Goal: Transaction & Acquisition: Book appointment/travel/reservation

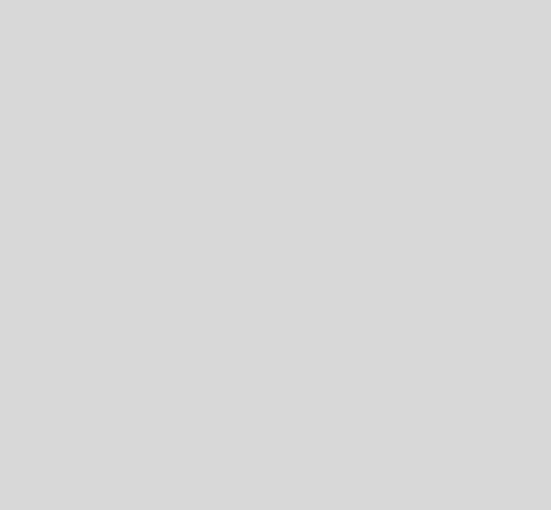
select select "es"
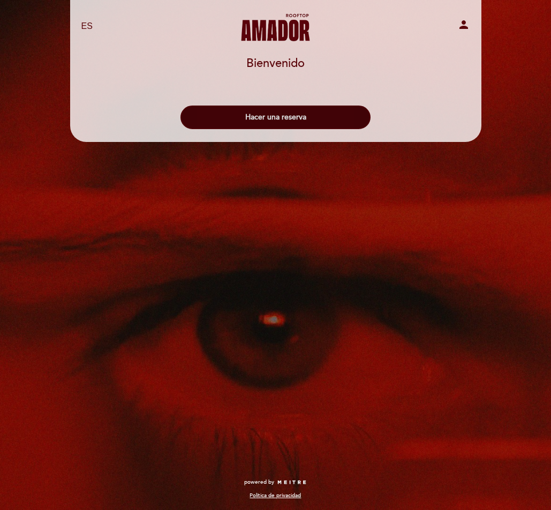
click at [265, 117] on button "Hacer una reserva" at bounding box center [276, 118] width 190 height 24
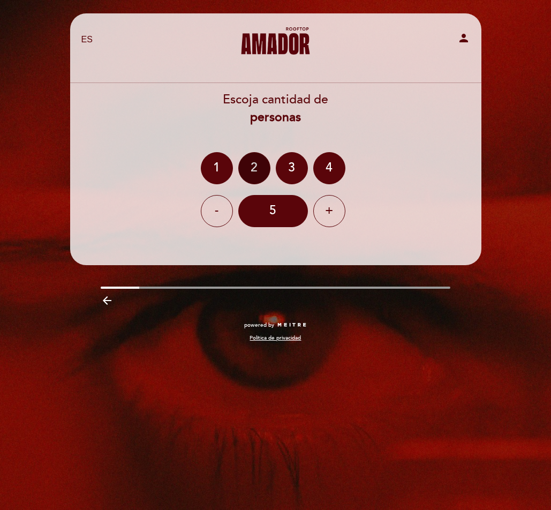
click at [250, 173] on div "2" at bounding box center [254, 168] width 32 height 32
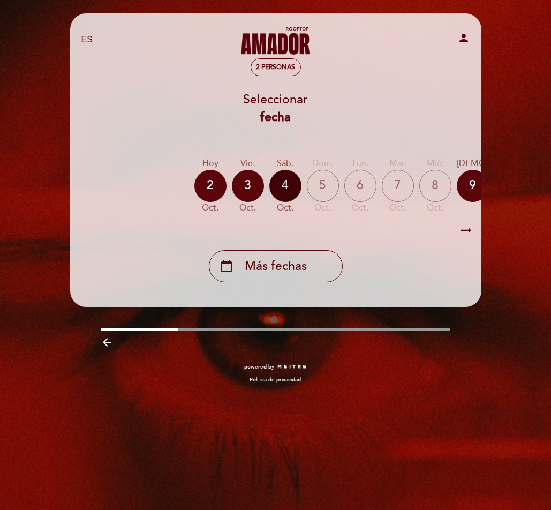
click at [288, 188] on div "4" at bounding box center [286, 186] width 32 height 32
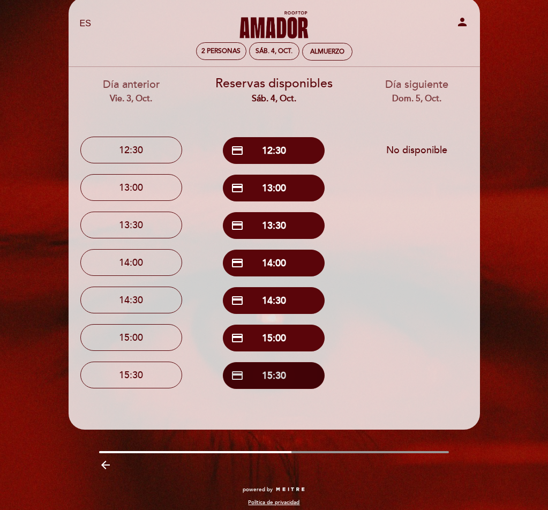
scroll to position [23, 0]
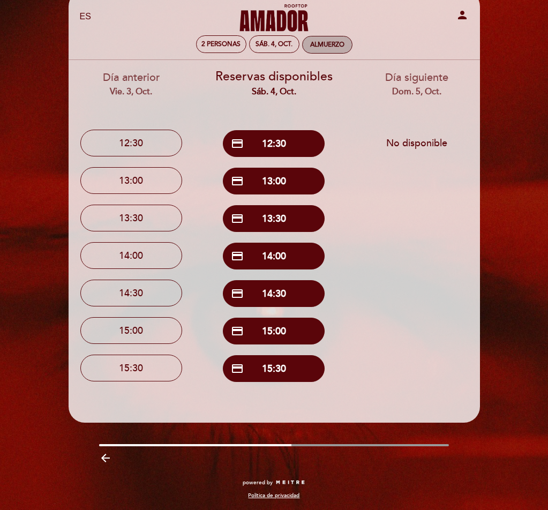
click at [337, 41] on div "Almuerzo" at bounding box center [327, 45] width 34 height 8
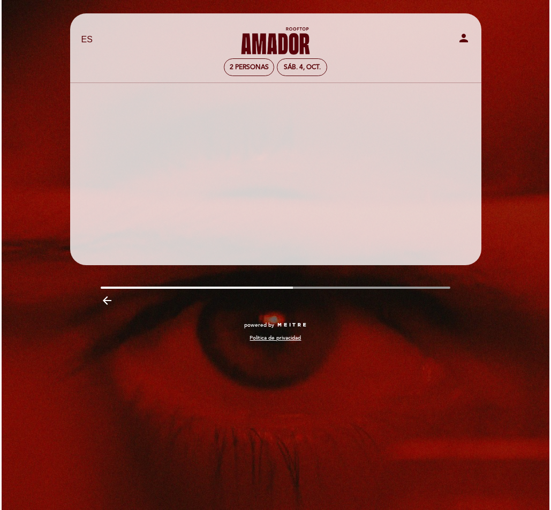
scroll to position [0, 0]
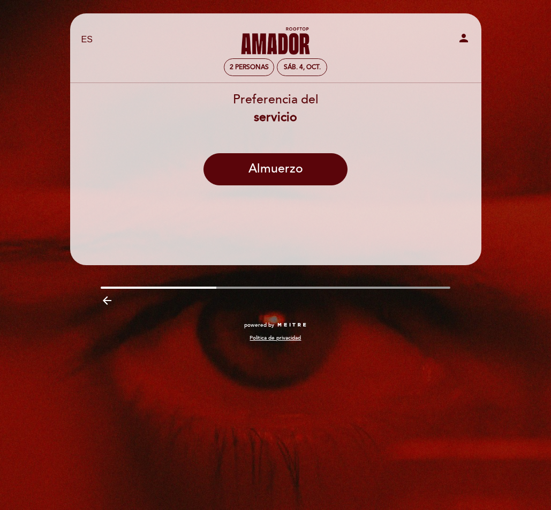
click at [278, 205] on header "EN ES PT [PERSON_NAME] Rooftop person 2 personas sáb. 4, oct. [GEOGRAPHIC_DATA]…" at bounding box center [275, 139] width 411 height 252
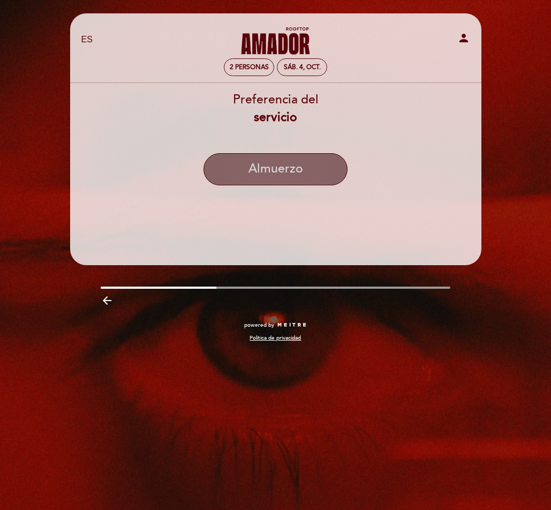
click at [276, 161] on button "Almuerzo" at bounding box center [276, 169] width 144 height 32
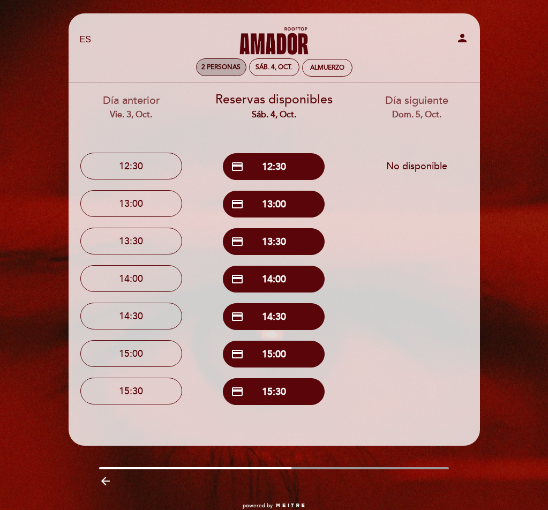
click at [268, 71] on div "sáb. 4, oct." at bounding box center [274, 67] width 37 height 8
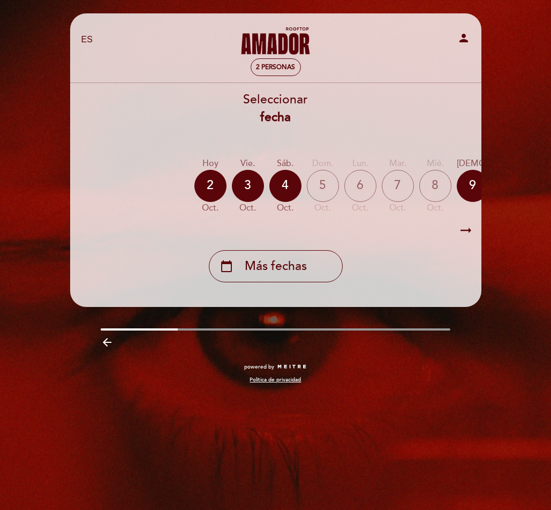
drag, startPoint x: 286, startPoint y: 271, endPoint x: 374, endPoint y: 224, distance: 100.2
click at [362, 232] on div "Seleccionar fecha [DATE] [DATE] [DATE] [DATE] [DATE] [DATE] [DATE] [DATE] jue. 9" at bounding box center [276, 186] width 413 height 191
click at [286, 181] on div "4" at bounding box center [286, 186] width 32 height 32
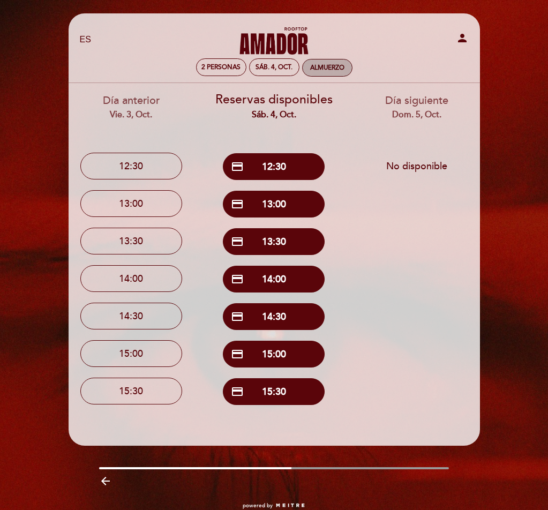
click at [325, 69] on div "Almuerzo" at bounding box center [327, 68] width 34 height 8
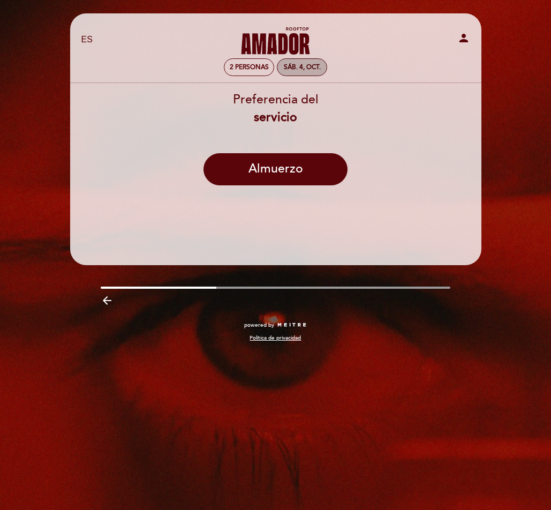
click at [313, 68] on div "sáb. 4, oct." at bounding box center [302, 67] width 37 height 8
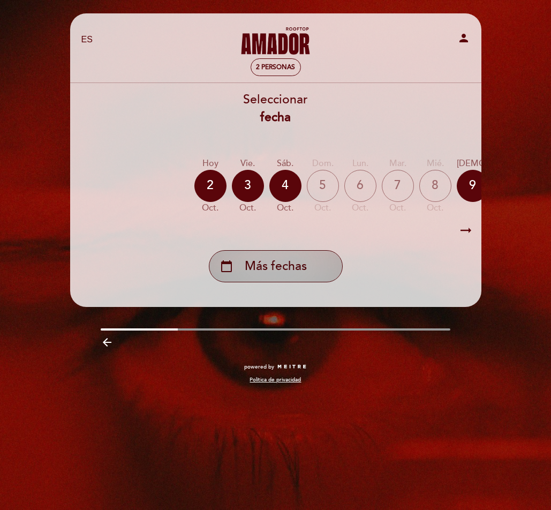
click at [315, 258] on div "calendar_today Más fechas" at bounding box center [276, 266] width 134 height 32
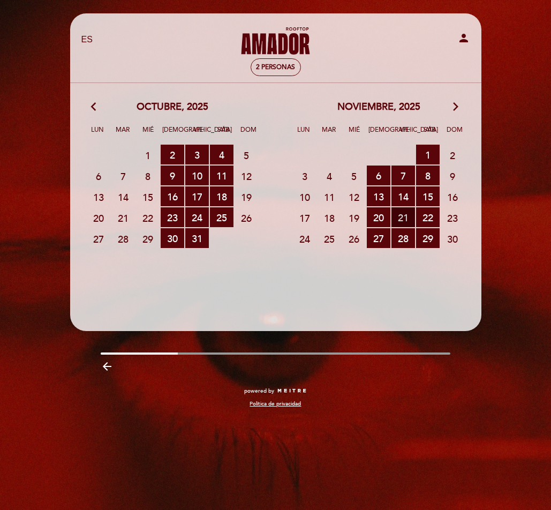
click at [410, 214] on span "21 RESERVAS DISPONIBLES" at bounding box center [404, 217] width 24 height 20
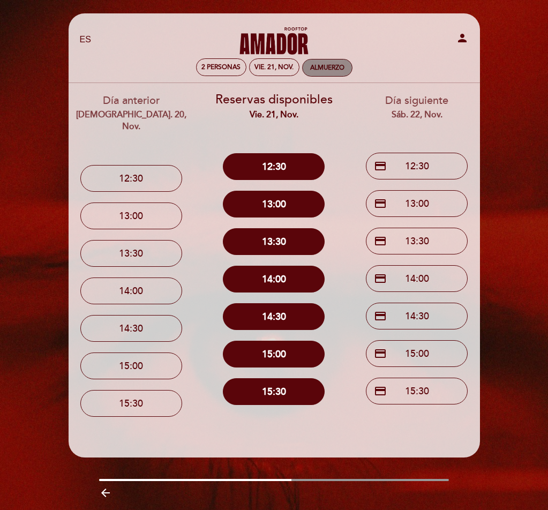
click at [327, 68] on div "Almuerzo" at bounding box center [327, 68] width 34 height 8
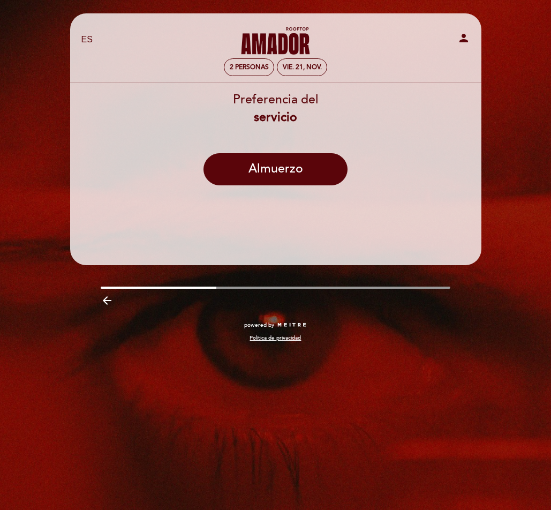
click at [266, 221] on header "EN ES PT [PERSON_NAME] Rooftop person 2 personas vie. 21, nov. [GEOGRAPHIC_DATA…" at bounding box center [275, 139] width 411 height 252
